Goal: Navigation & Orientation: Find specific page/section

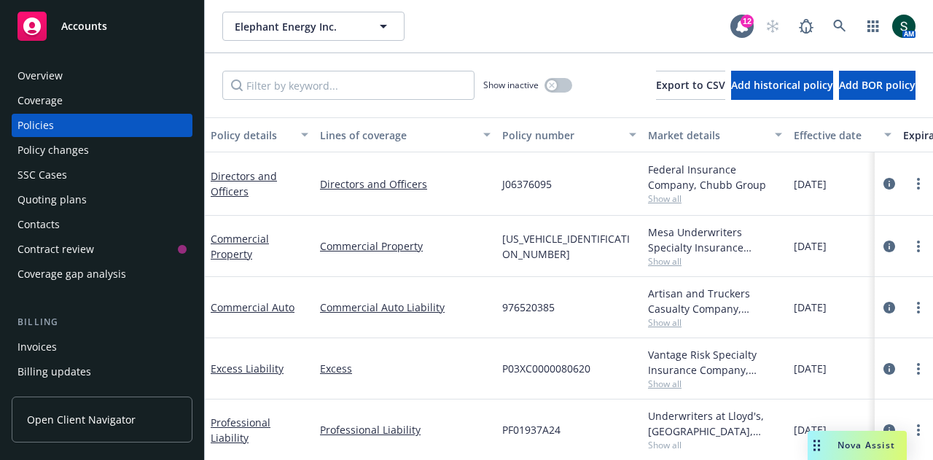
click at [103, 35] on div "Accounts" at bounding box center [101, 26] width 169 height 29
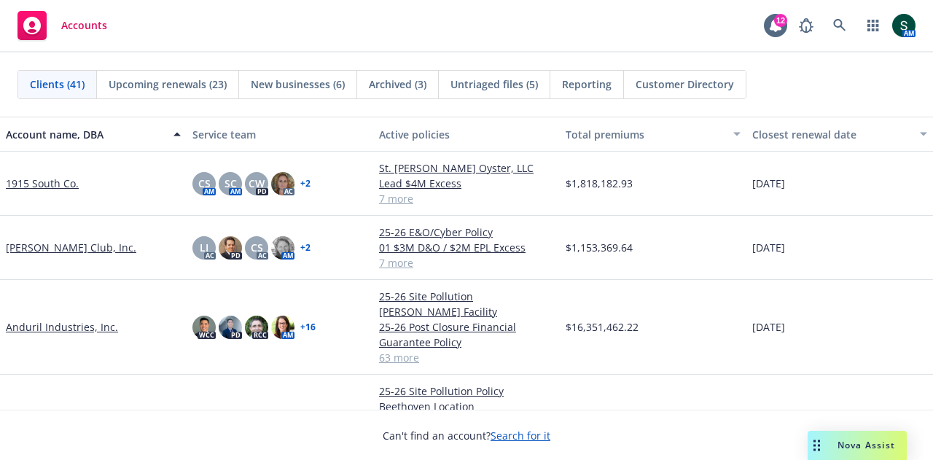
click at [592, 88] on span "Reporting" at bounding box center [587, 84] width 50 height 15
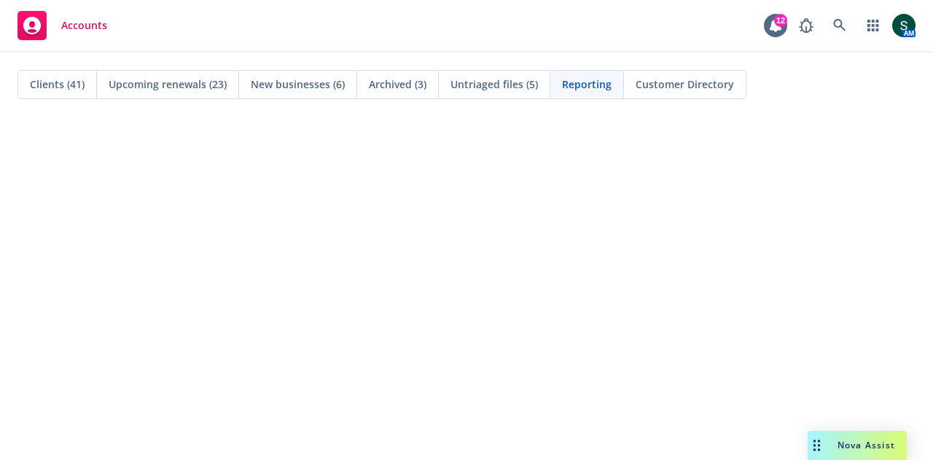
click at [54, 93] on div "Clients (41)" at bounding box center [57, 85] width 79 height 28
